Goal: Transaction & Acquisition: Subscribe to service/newsletter

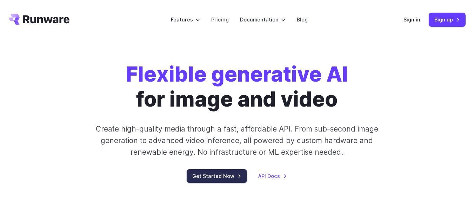
click at [218, 174] on link "Get Started Now" at bounding box center [217, 176] width 60 height 14
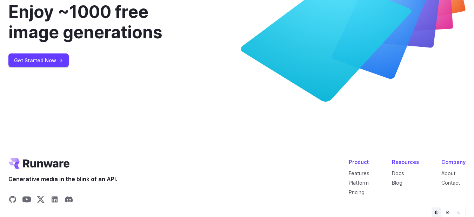
scroll to position [2667, 0]
